Goal: Task Accomplishment & Management: Complete application form

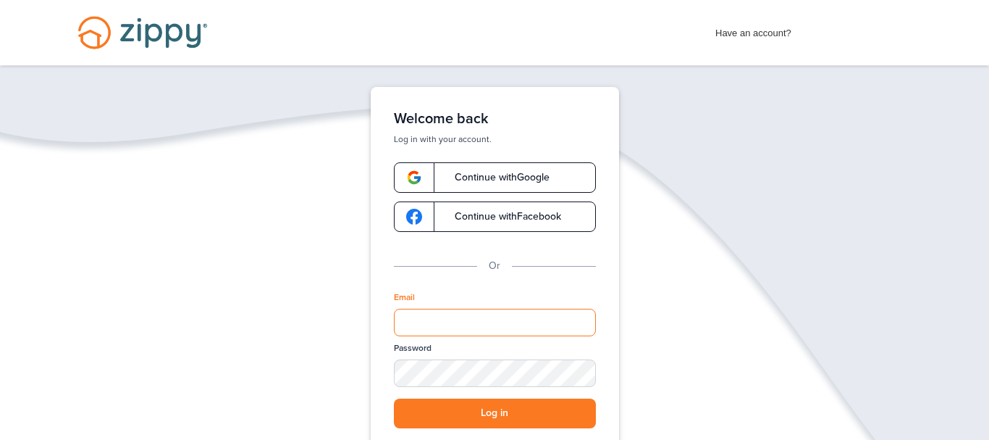
click at [469, 330] on input "Email" at bounding box center [495, 323] width 202 height 28
type input "**********"
click at [456, 408] on button "Log in" at bounding box center [495, 413] width 202 height 30
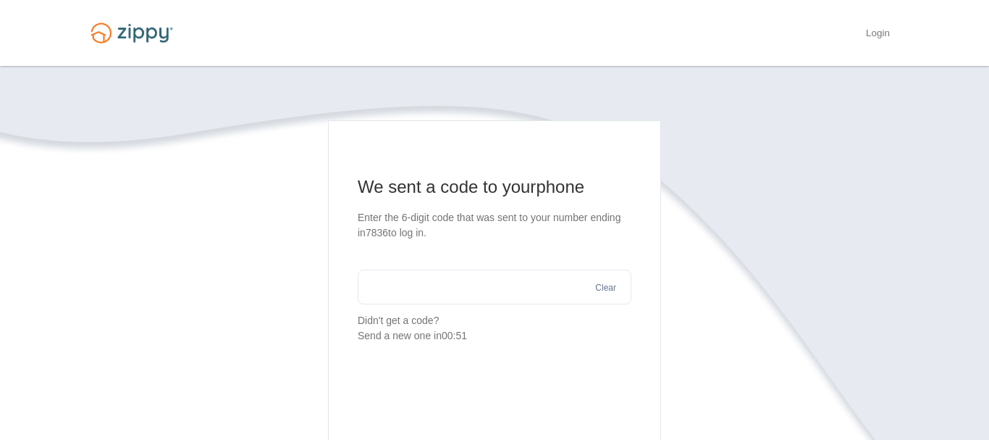
click at [393, 280] on input "text" at bounding box center [495, 286] width 274 height 35
type input "******"
click at [233, 267] on section "We sent a code to your phone Enter the 6-digit code that was sent to your numbe…" at bounding box center [495, 370] width 826 height 500
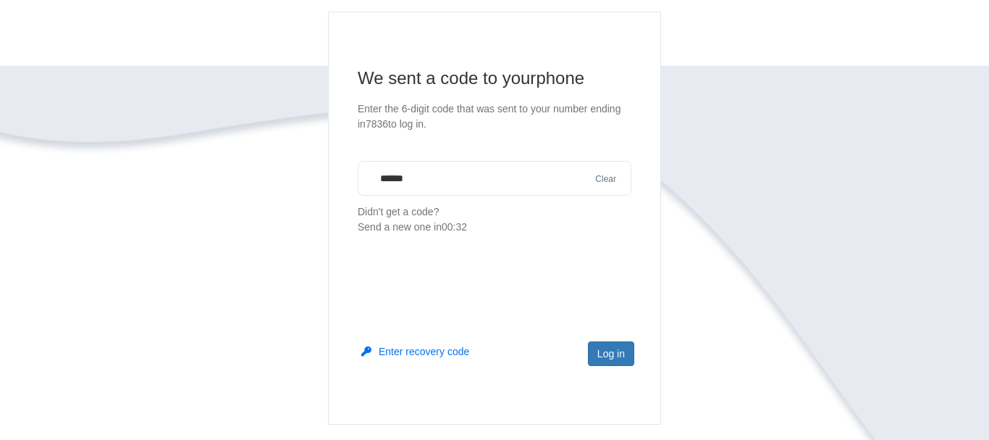
scroll to position [111, 0]
click at [608, 352] on button "Log in" at bounding box center [611, 351] width 46 height 25
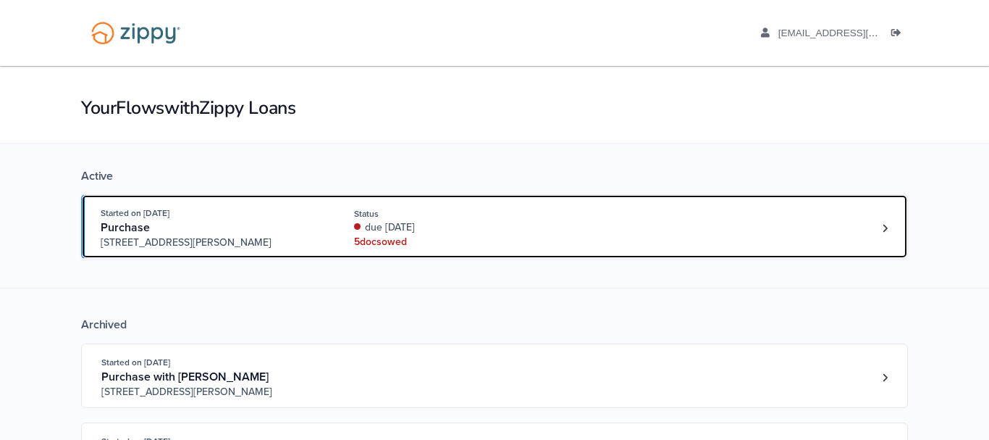
click at [412, 233] on div "due 13 days ago" at bounding box center [450, 227] width 193 height 14
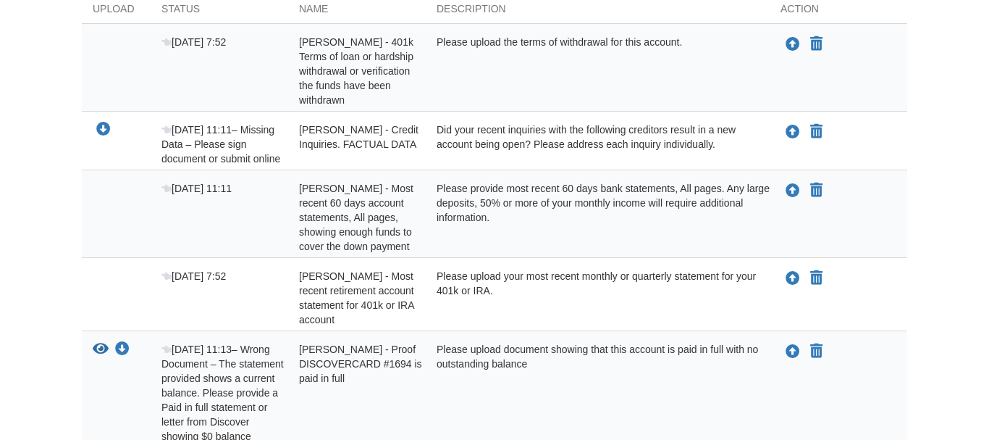
scroll to position [259, 0]
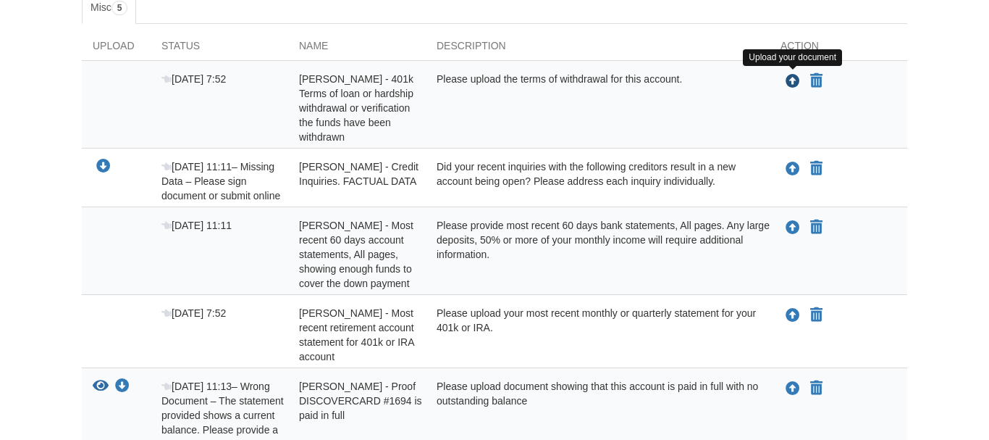
click at [788, 80] on icon "Upload Ivan Gray - 401k Terms of loan or hardship withdrawal or verification th…" at bounding box center [793, 82] width 14 height 14
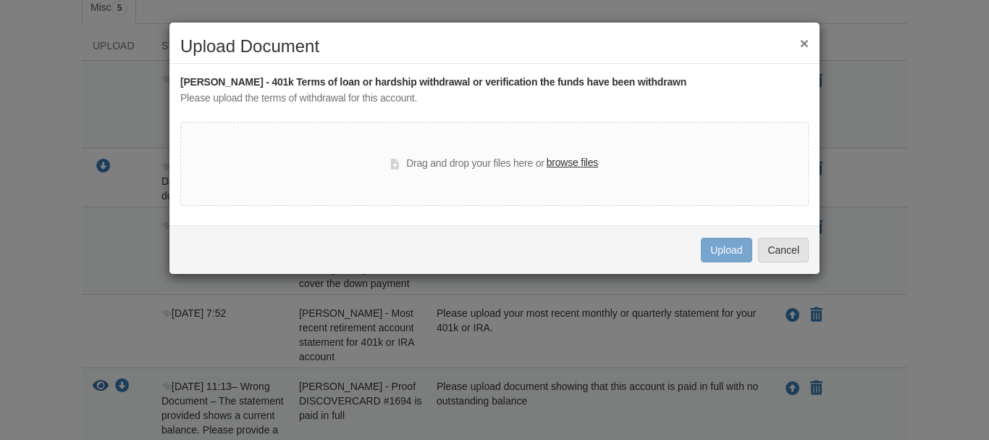
click at [575, 164] on label "browse files" at bounding box center [572, 163] width 51 height 16
click at [0, 0] on input "browse files" at bounding box center [0, 0] width 0 height 0
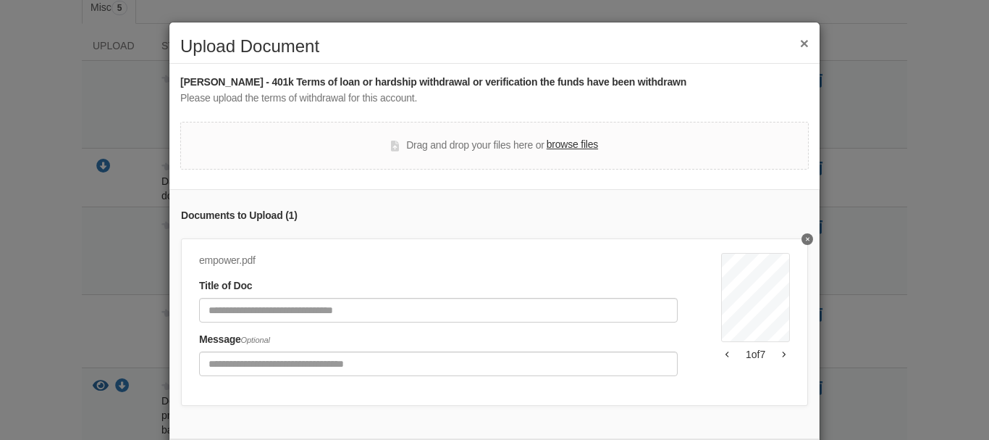
click at [634, 177] on div "Ivan Gray - 401k Terms of loan or hardship withdrawal or verification the funds…" at bounding box center [494, 257] width 629 height 364
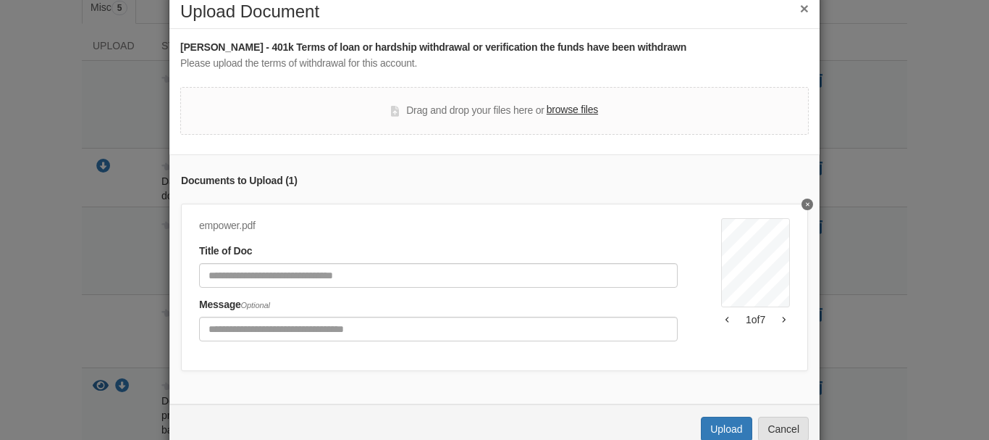
scroll to position [70, 0]
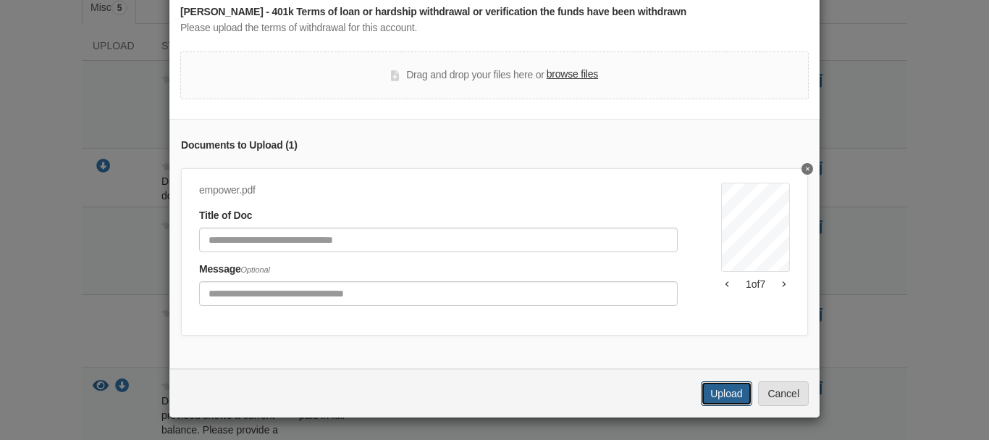
click at [713, 385] on button "Upload" at bounding box center [726, 393] width 51 height 25
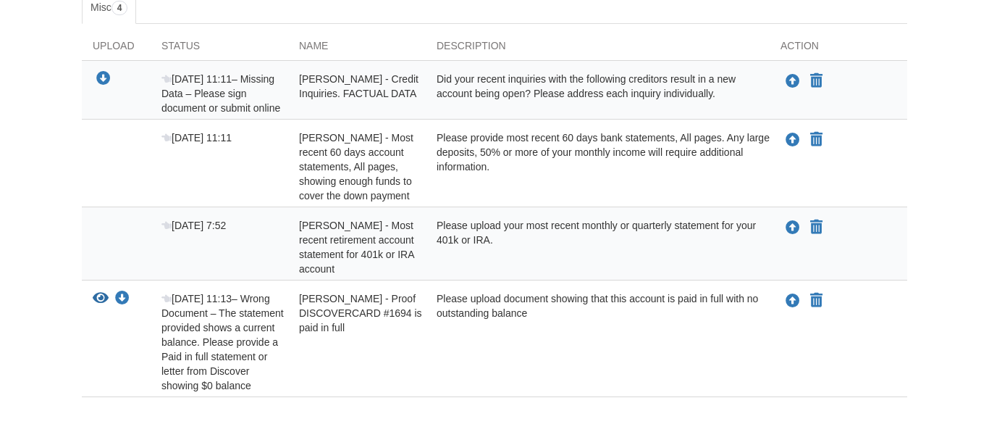
scroll to position [259, 0]
click at [790, 228] on icon "Upload Ivan Gray - Most recent retirement account statement for 401k or IRA acc…" at bounding box center [793, 228] width 14 height 14
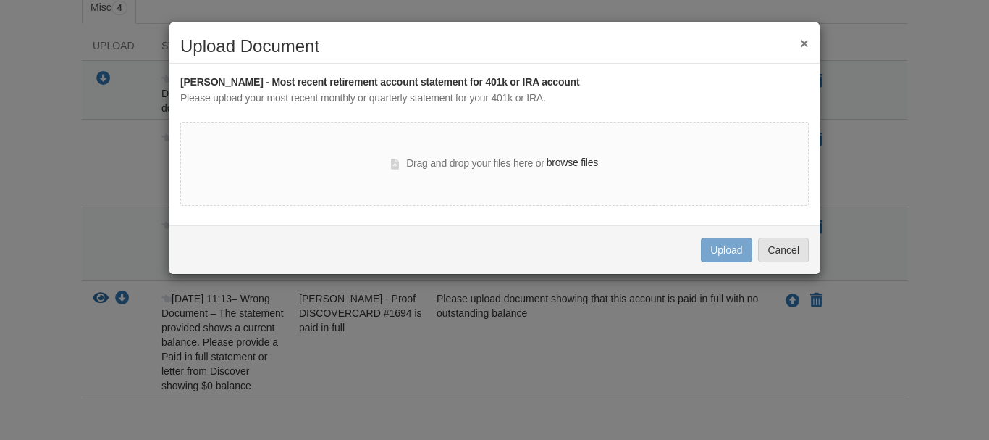
click at [587, 165] on label "browse files" at bounding box center [572, 163] width 51 height 16
click at [0, 0] on input "browse files" at bounding box center [0, 0] width 0 height 0
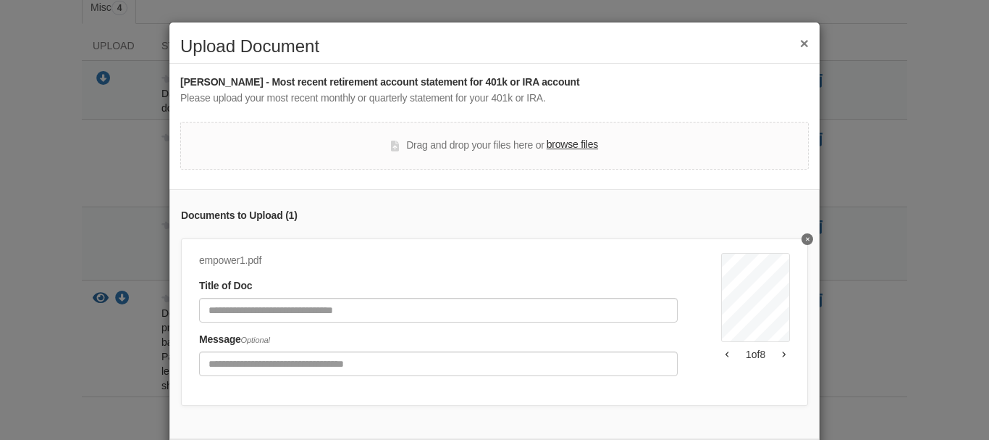
click at [566, 235] on div "Documents to Upload ( 1 ) empower1.pdf Title of Doc Message Optional IVAN T GRA…" at bounding box center [494, 314] width 650 height 250
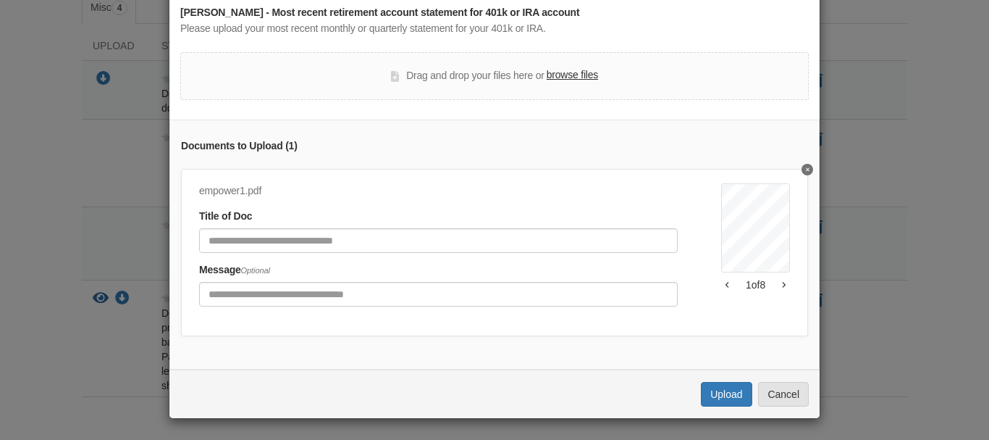
scroll to position [70, 0]
click at [724, 398] on button "Upload" at bounding box center [726, 393] width 51 height 25
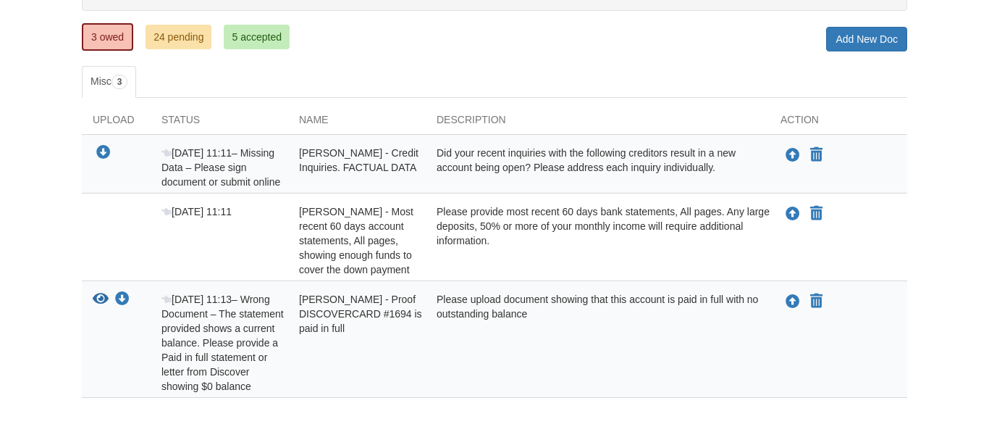
scroll to position [222, 0]
